Goal: Information Seeking & Learning: Learn about a topic

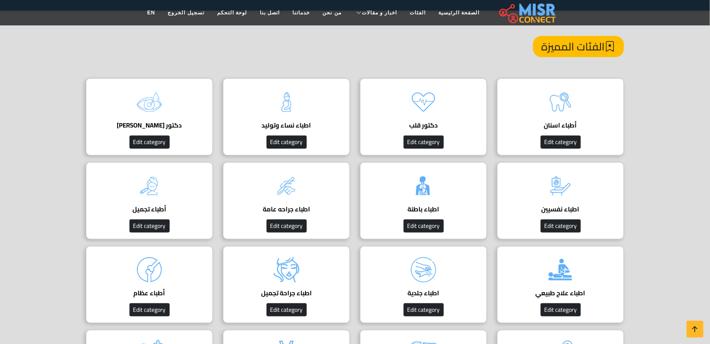
scroll to position [78, 0]
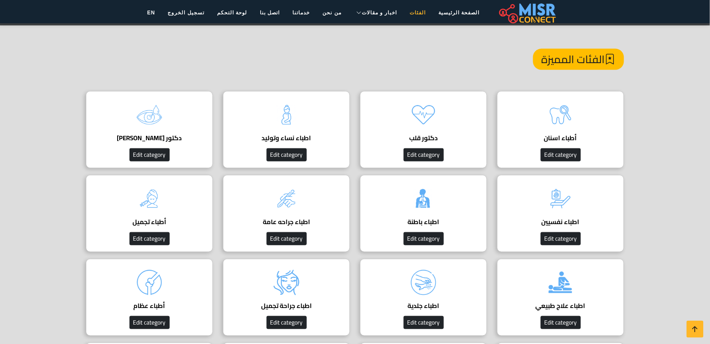
click at [411, 6] on link "الفئات" at bounding box center [418, 13] width 29 height 16
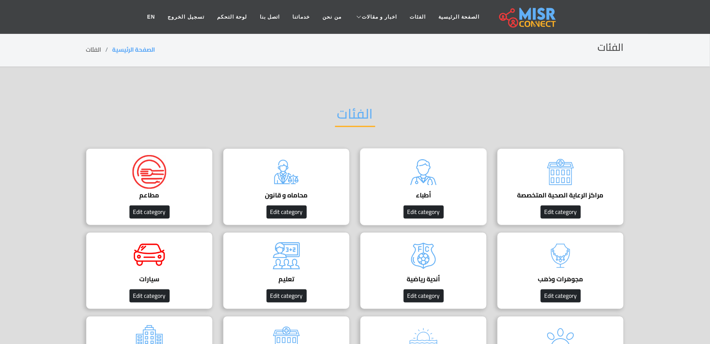
click at [438, 168] on img at bounding box center [424, 172] width 34 height 34
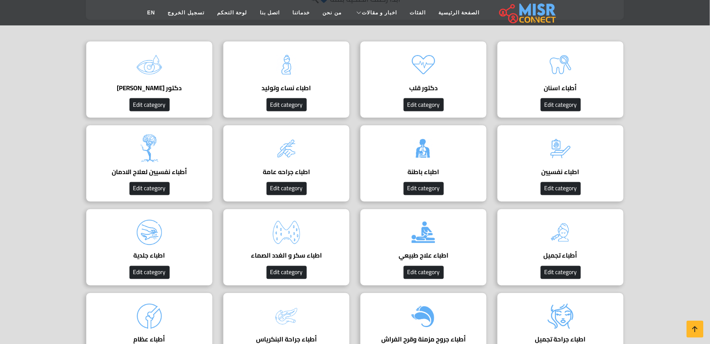
click at [438, 168] on h4 "اطباء باطنة" at bounding box center [423, 172] width 101 height 8
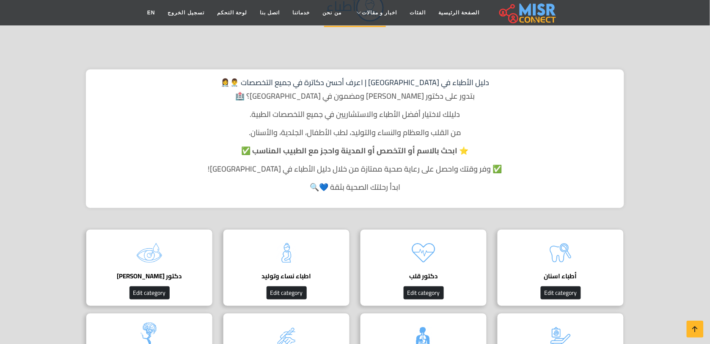
scroll to position [39, 0]
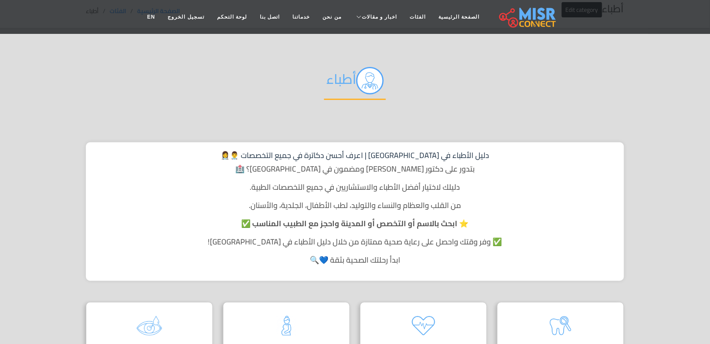
click at [435, 185] on p "دليلك لاختيار أفضل الأطباء والاستشاريين في جميع التخصصات الطبية." at bounding box center [354, 186] width 521 height 11
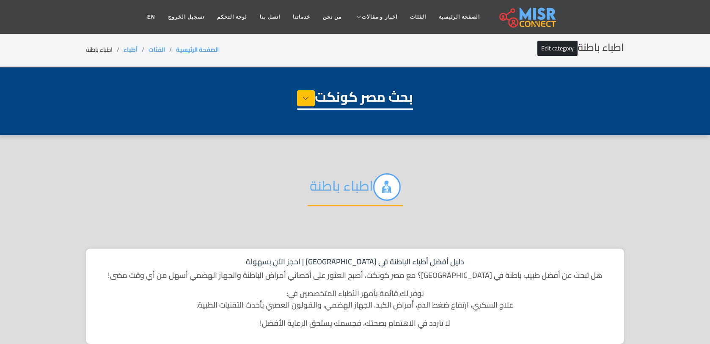
select select "*****"
select select "**********"
click at [443, 17] on link "الصفحة الرئيسية" at bounding box center [459, 17] width 54 height 16
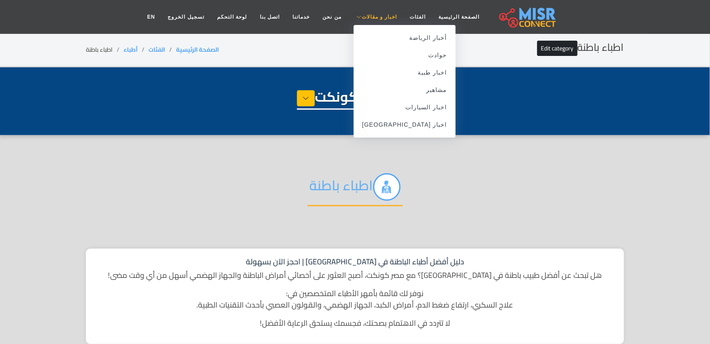
click at [367, 19] on span "اخبار و مقالات" at bounding box center [380, 17] width 36 height 8
click at [396, 40] on link "أخبار الرياضة" at bounding box center [405, 37] width 102 height 17
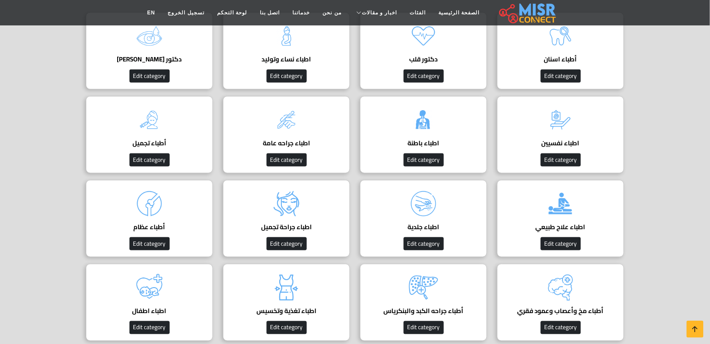
click at [443, 111] on div "اطباء باطنة دليل اطباء باطنة Edit category" at bounding box center [423, 134] width 127 height 77
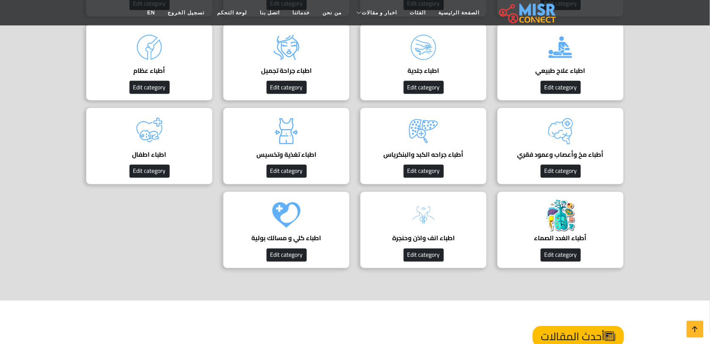
scroll to position [337, 0]
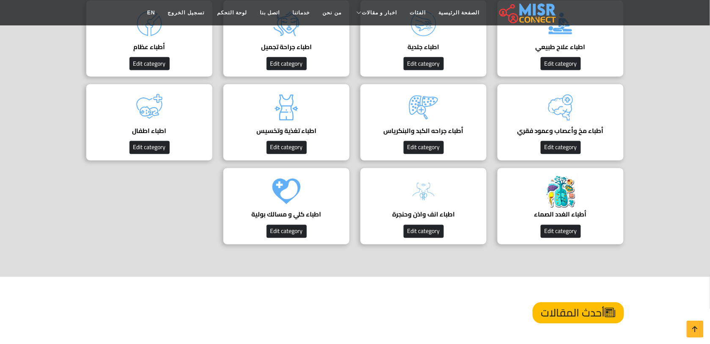
click at [443, 111] on div "أطباء جراحه الكبد والبنكرياس دليل أطباء جراحه الكبد والبنكرياس Edit category" at bounding box center [423, 122] width 127 height 77
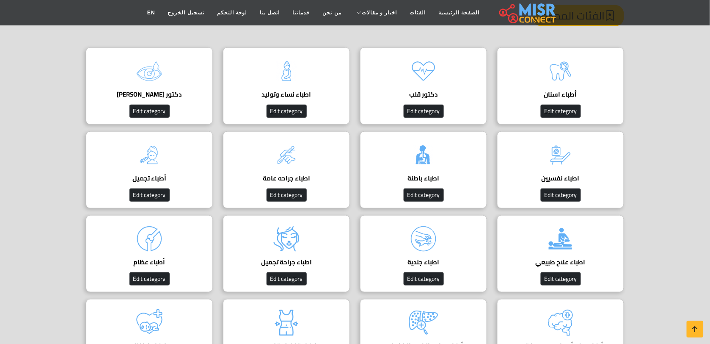
scroll to position [0, 0]
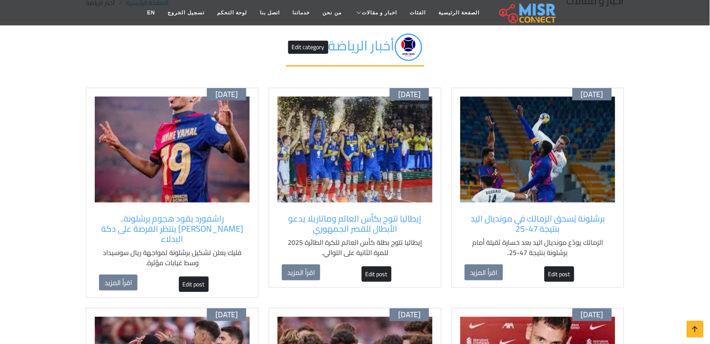
scroll to position [47, 0]
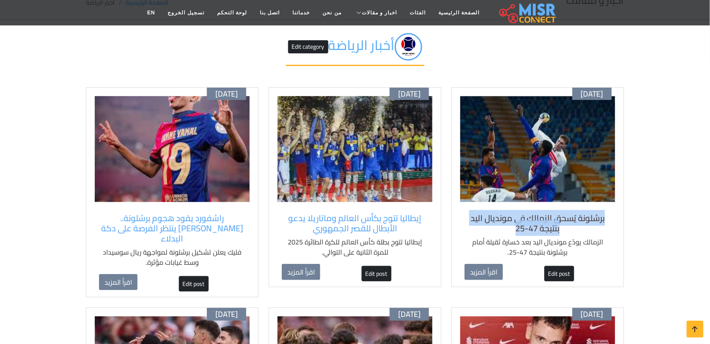
drag, startPoint x: 613, startPoint y: 215, endPoint x: 515, endPoint y: 228, distance: 99.5
click at [515, 228] on div "برشلونة يُسحق الزمالك في مونديال اليد بنتيجة 47-25 الزمالك يودّع مونديال اليد ب…" at bounding box center [537, 238] width 155 height 59
copy h5 "برشلونة يُسحق الزمالك في مونديال اليد بنتيجة 47-25"
